Goal: Information Seeking & Learning: Compare options

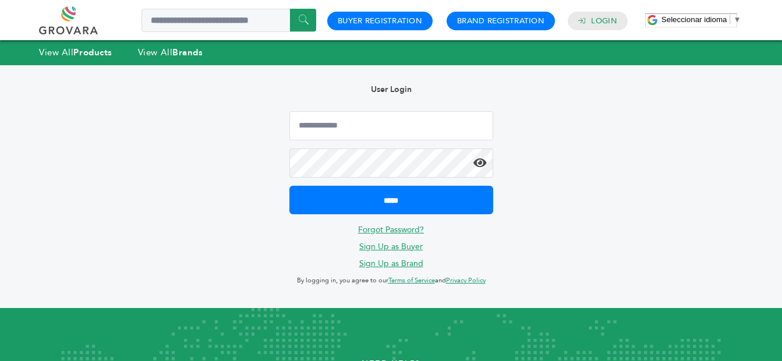
type input "**********"
click at [290, 186] on input "*****" at bounding box center [392, 200] width 204 height 29
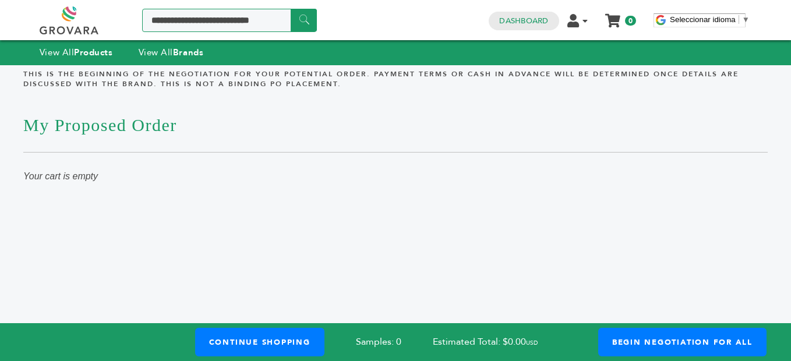
click at [224, 22] on input "Search a product or brand..." at bounding box center [229, 20] width 175 height 23
type input "********"
click at [291, 9] on input "******" at bounding box center [304, 20] width 26 height 23
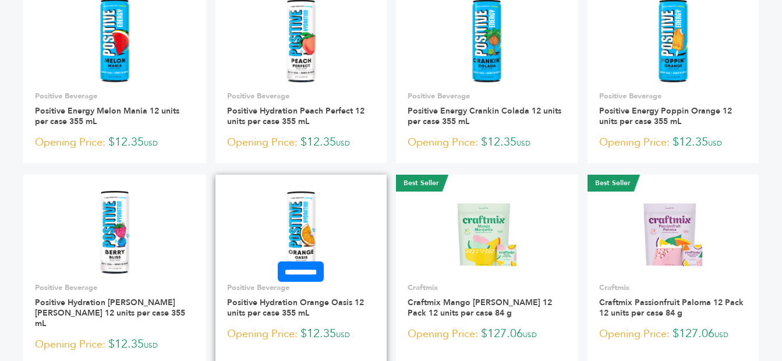
scroll to position [117, 0]
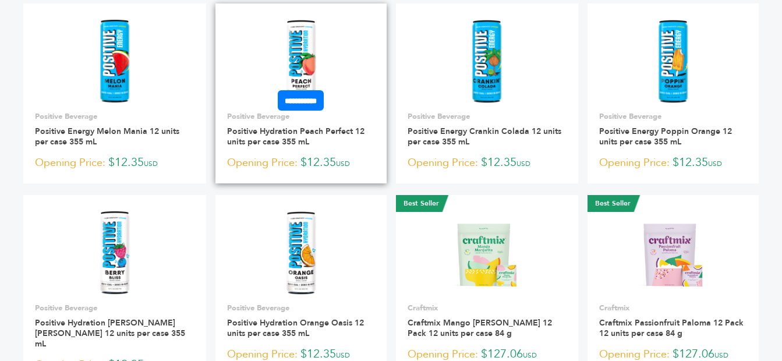
click at [295, 55] on img at bounding box center [301, 62] width 35 height 84
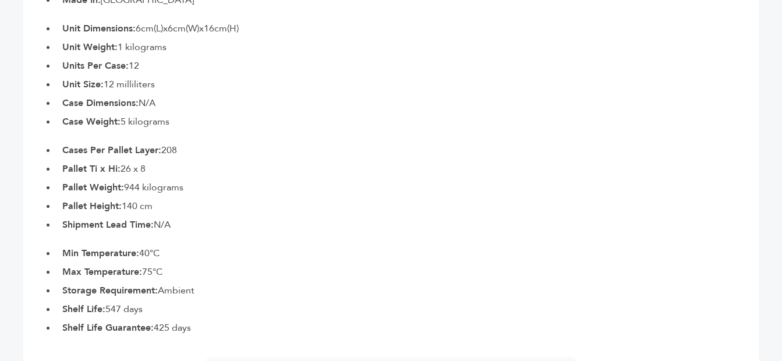
scroll to position [757, 0]
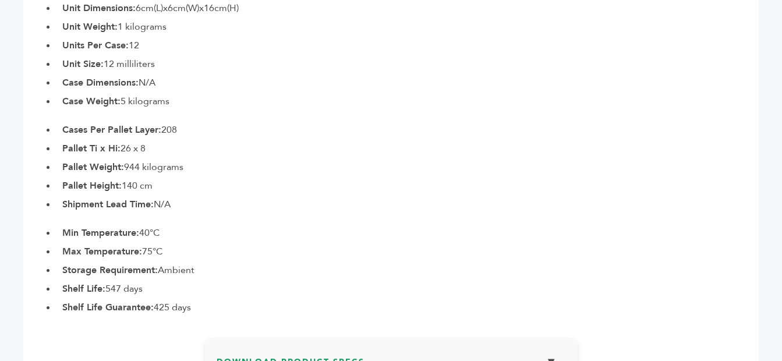
click at [132, 301] on b "Shelf Life Guarantee:" at bounding box center [107, 307] width 91 height 13
drag, startPoint x: 62, startPoint y: 270, endPoint x: 158, endPoint y: 266, distance: 96.2
click at [158, 266] on ul "Min Temperature: 40°C Max Temperature: 75°C Storage Requirement: Ambient Shelf …" at bounding box center [408, 270] width 703 height 89
drag, startPoint x: 158, startPoint y: 266, endPoint x: 160, endPoint y: 276, distance: 10.1
click at [160, 282] on li "Shelf Life: 547 days" at bounding box center [408, 289] width 703 height 14
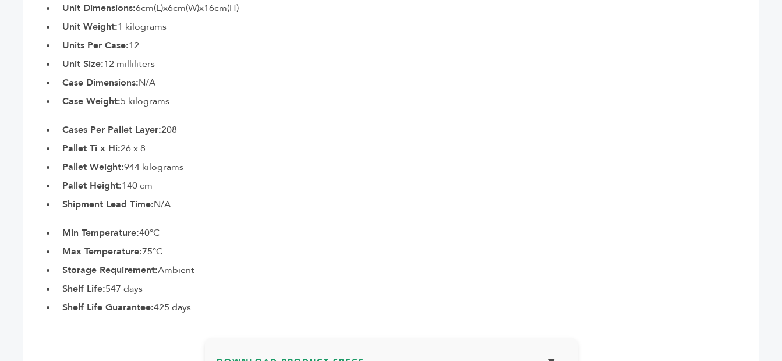
click at [98, 301] on b "Shelf Life Guarantee:" at bounding box center [107, 307] width 91 height 13
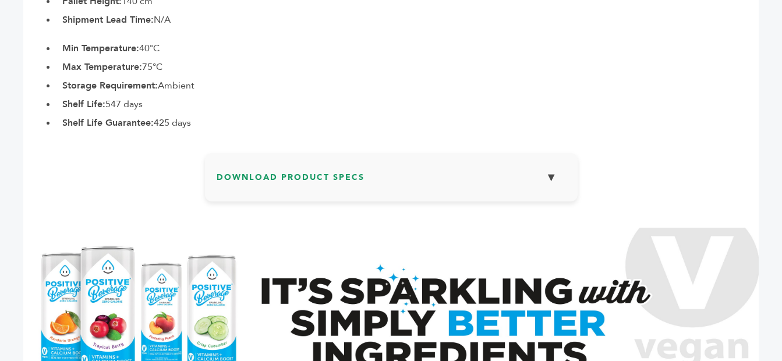
scroll to position [922, 0]
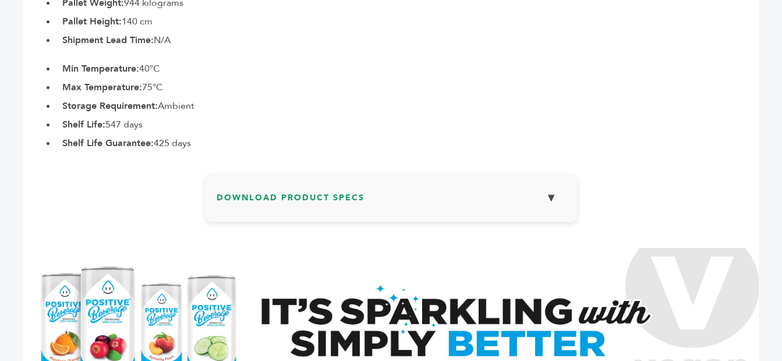
drag, startPoint x: 46, startPoint y: 129, endPoint x: 216, endPoint y: 134, distance: 170.2
click at [216, 136] on li "Shelf Life Guarantee: 425 days" at bounding box center [408, 143] width 703 height 14
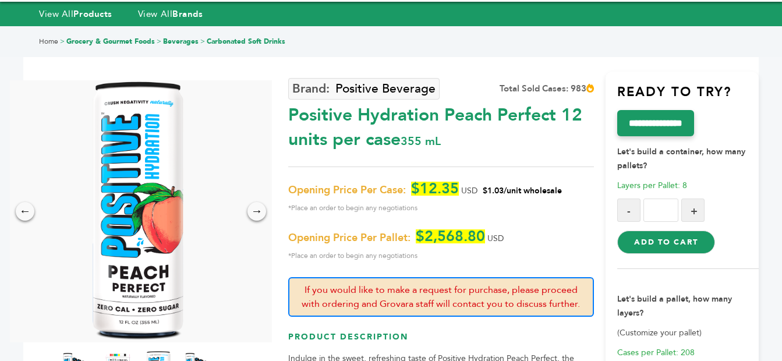
scroll to position [0, 0]
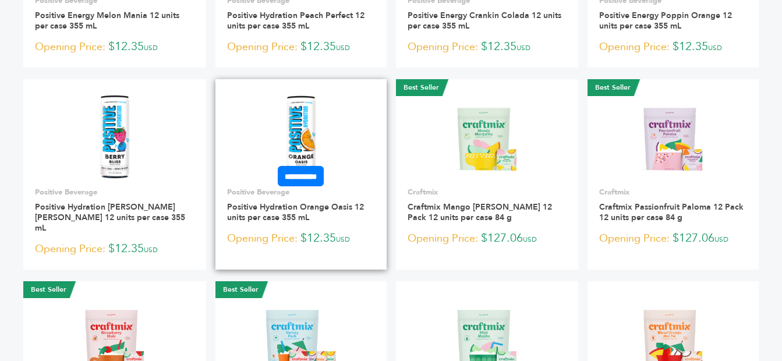
scroll to position [233, 0]
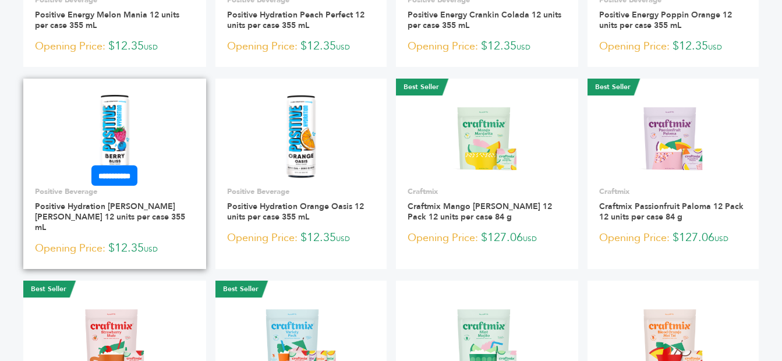
click at [115, 125] on img at bounding box center [114, 136] width 35 height 84
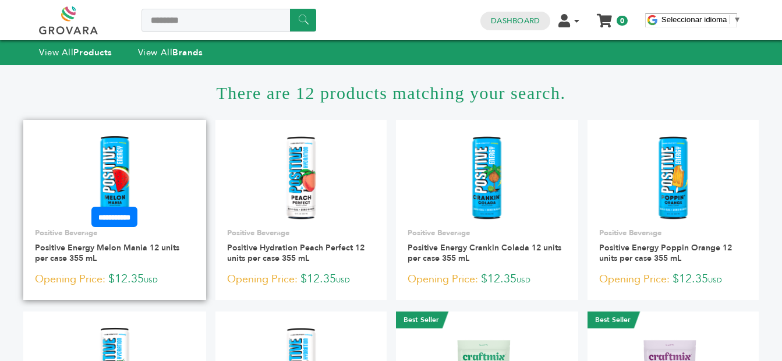
click at [118, 178] on img at bounding box center [114, 178] width 35 height 84
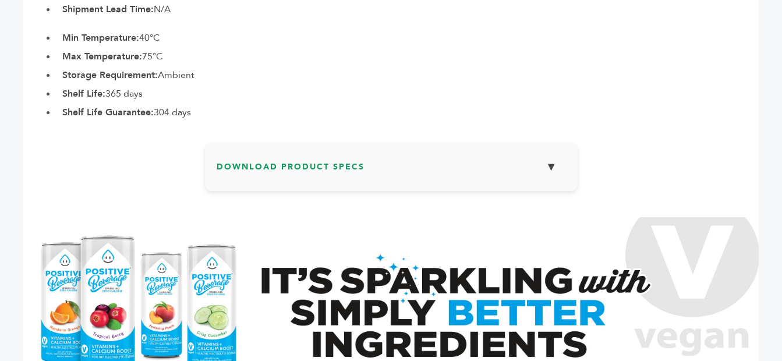
scroll to position [932, 0]
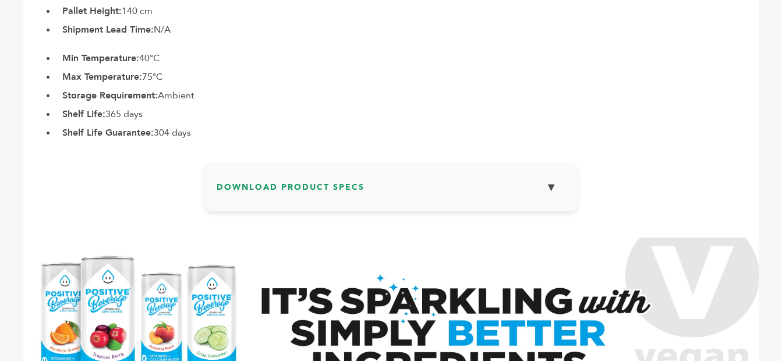
click at [129, 107] on li "Shelf Life: 365 days" at bounding box center [408, 114] width 703 height 14
drag, startPoint x: 158, startPoint y: 114, endPoint x: 196, endPoint y: 122, distance: 38.0
click at [196, 126] on li "Shelf Life Guarantee: 304 days" at bounding box center [408, 133] width 703 height 14
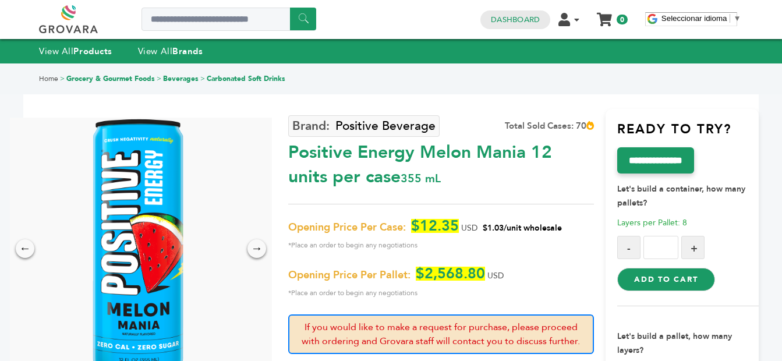
scroll to position [0, 0]
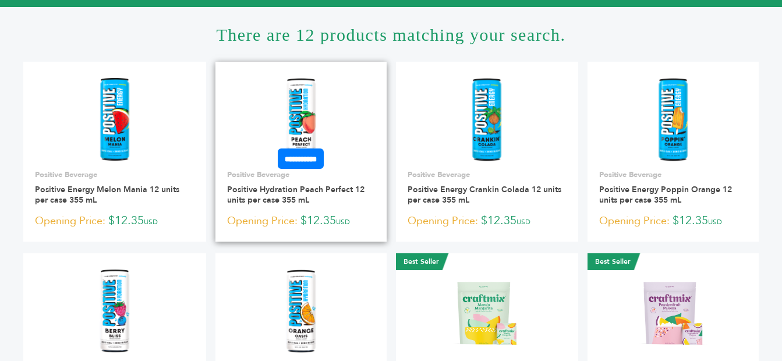
click at [300, 115] on img at bounding box center [301, 120] width 35 height 84
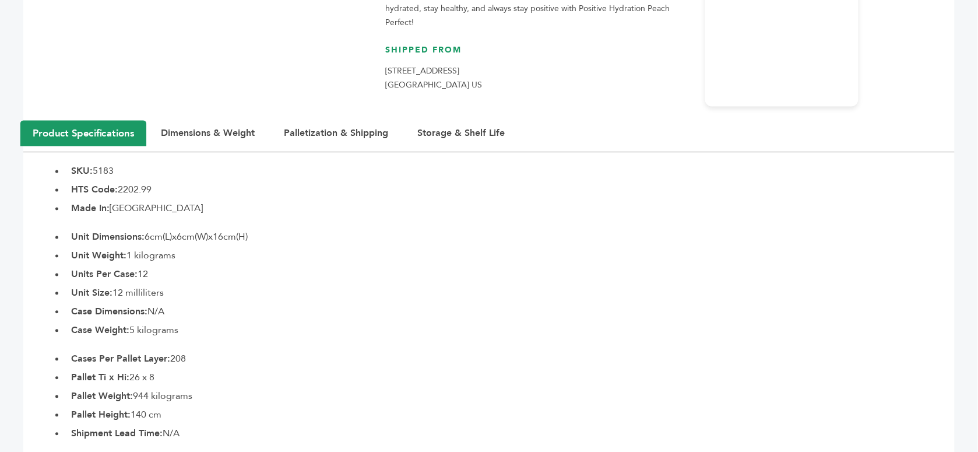
scroll to position [747, 0]
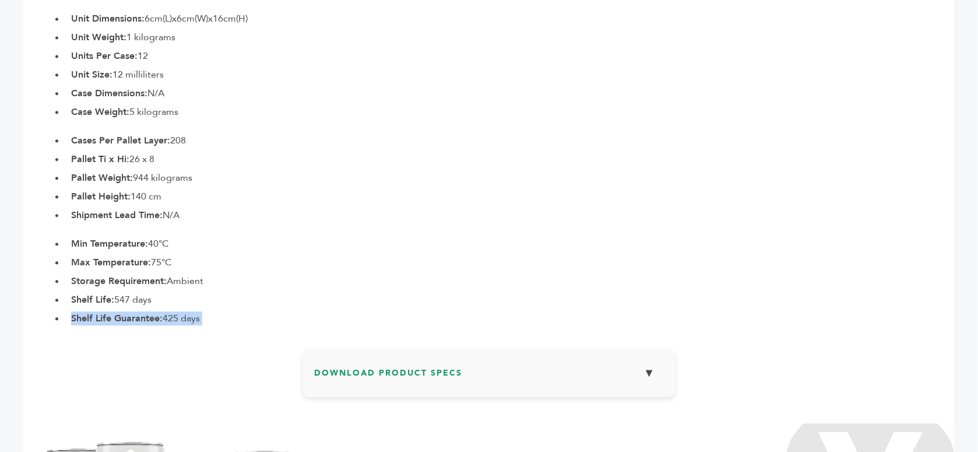
drag, startPoint x: 48, startPoint y: 301, endPoint x: 217, endPoint y: 311, distance: 169.3
copy div "Shelf Life Guarantee: 425 days"
